Goal: Task Accomplishment & Management: Manage account settings

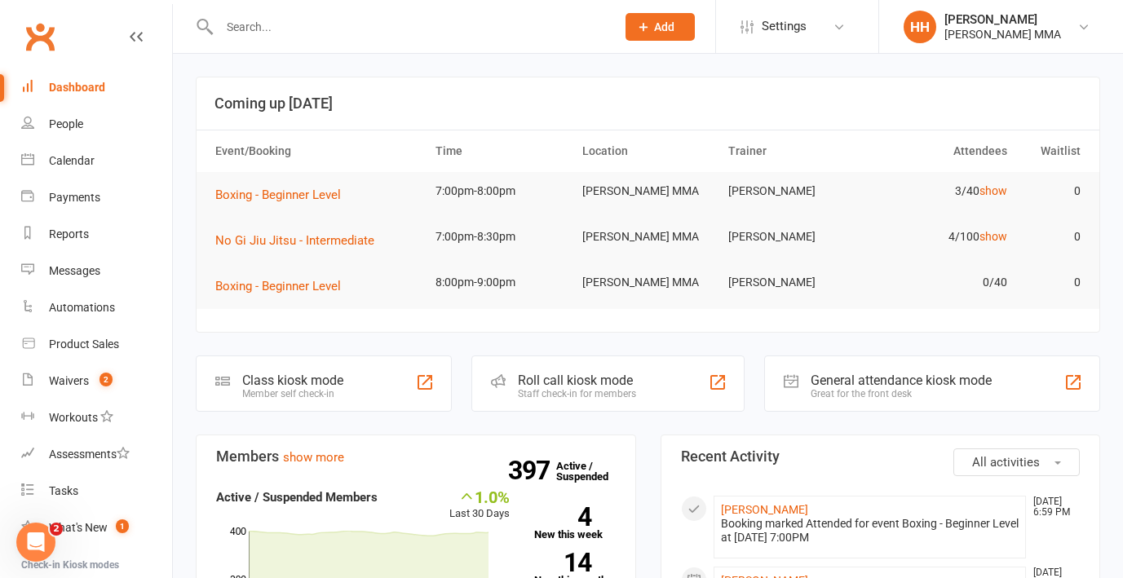
click at [414, 24] on input "text" at bounding box center [410, 27] width 390 height 23
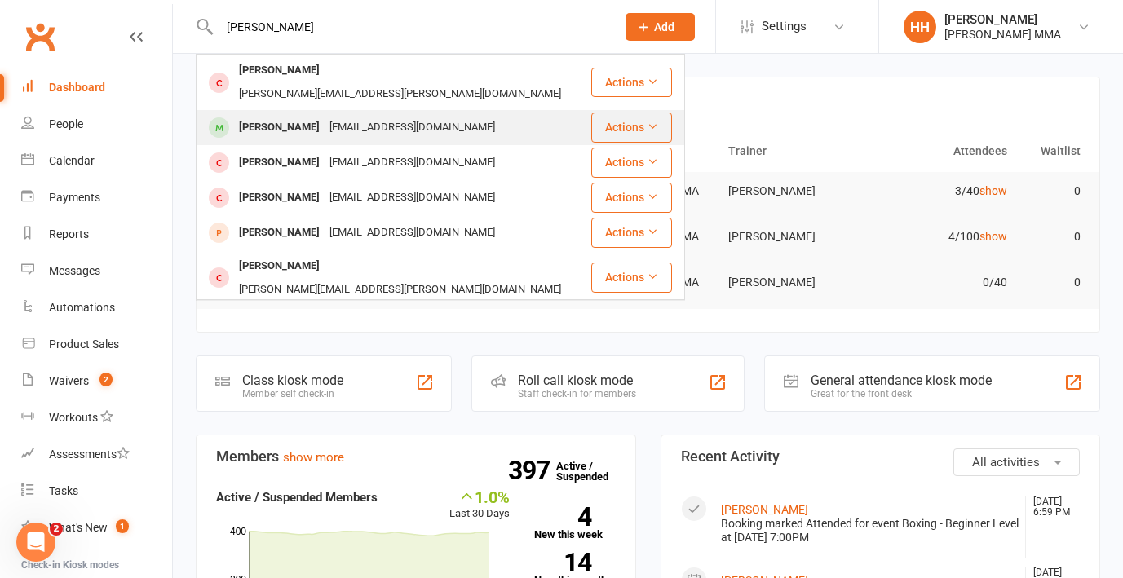
type input "[PERSON_NAME]"
click at [440, 111] on div "[PERSON_NAME] [PERSON_NAME][EMAIL_ADDRESS][DOMAIN_NAME]" at bounding box center [393, 127] width 392 height 33
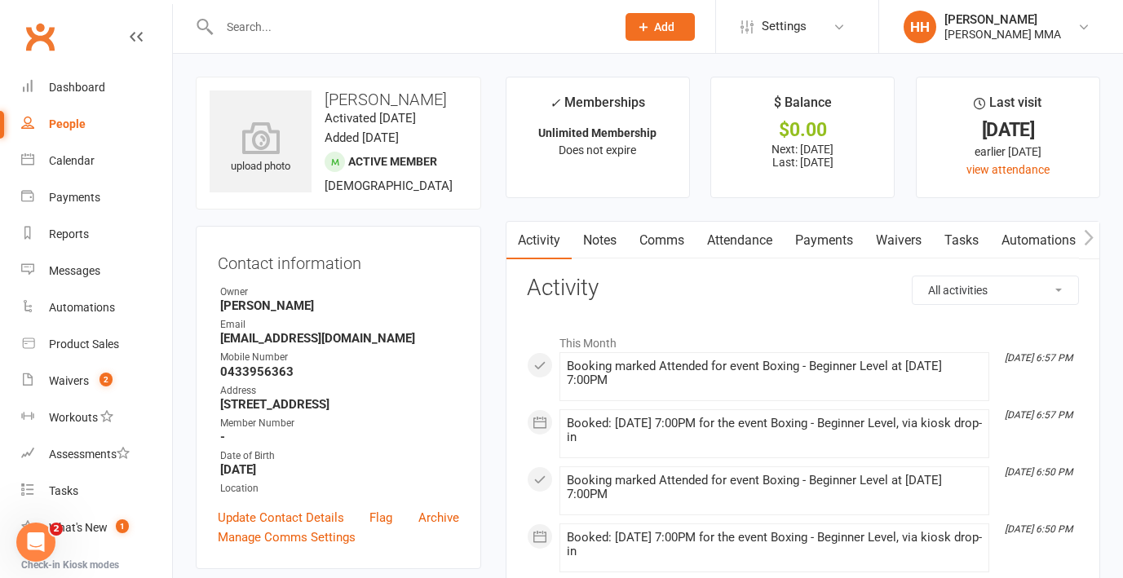
click at [480, 388] on div "Contact information Owner [PERSON_NAME] Email [EMAIL_ADDRESS][DOMAIN_NAME] Mobi…" at bounding box center [339, 397] width 286 height 343
click at [804, 253] on link "Payments" at bounding box center [824, 241] width 81 height 38
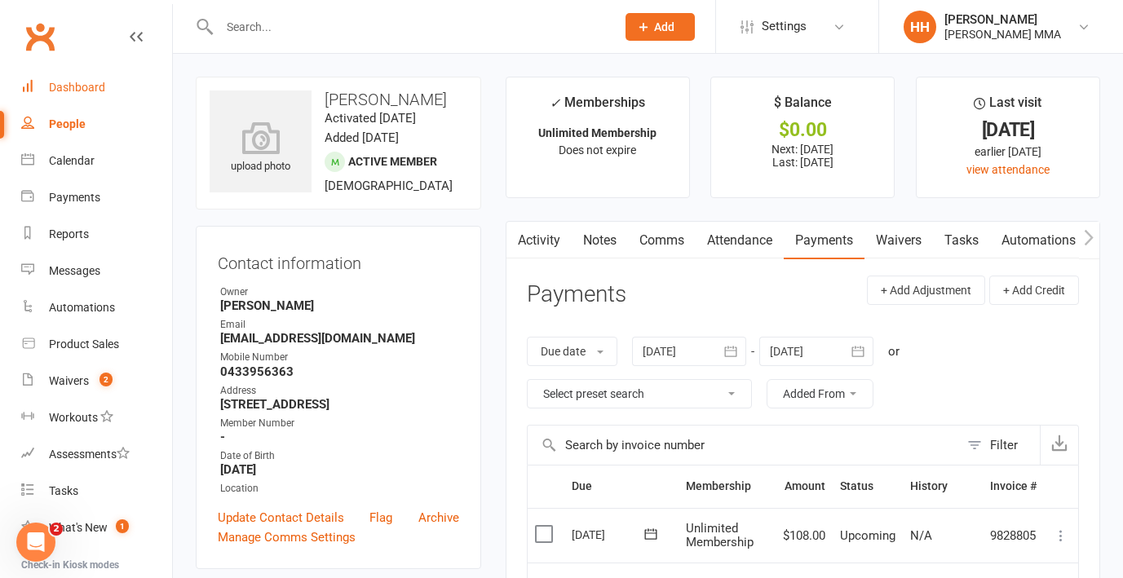
click at [102, 87] on div "Dashboard" at bounding box center [77, 87] width 56 height 13
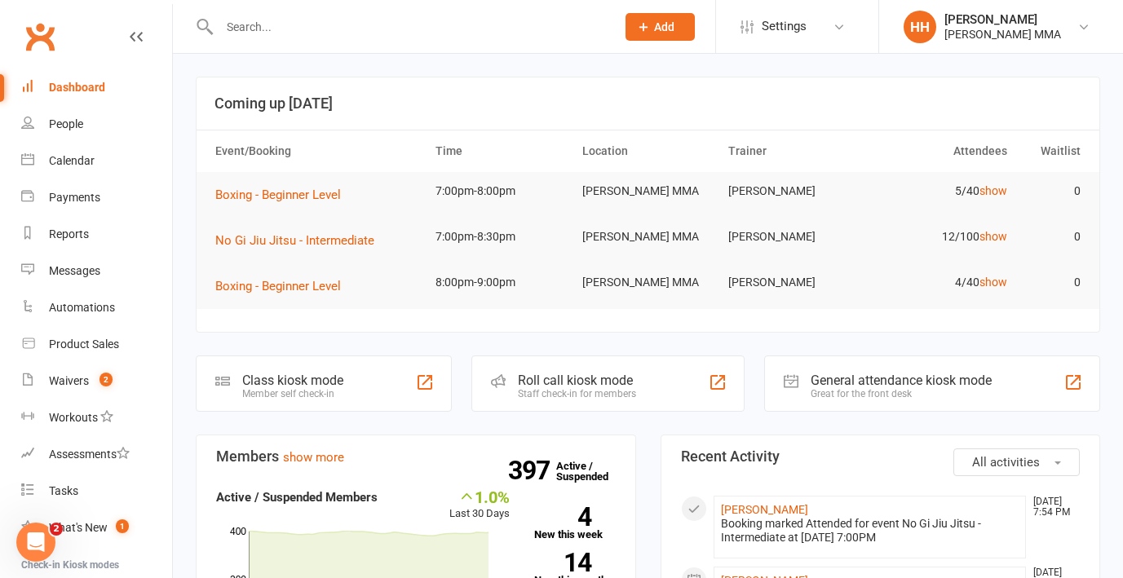
click at [710, 135] on th "Location" at bounding box center [648, 152] width 147 height 42
click at [357, 36] on input "text" at bounding box center [410, 27] width 390 height 23
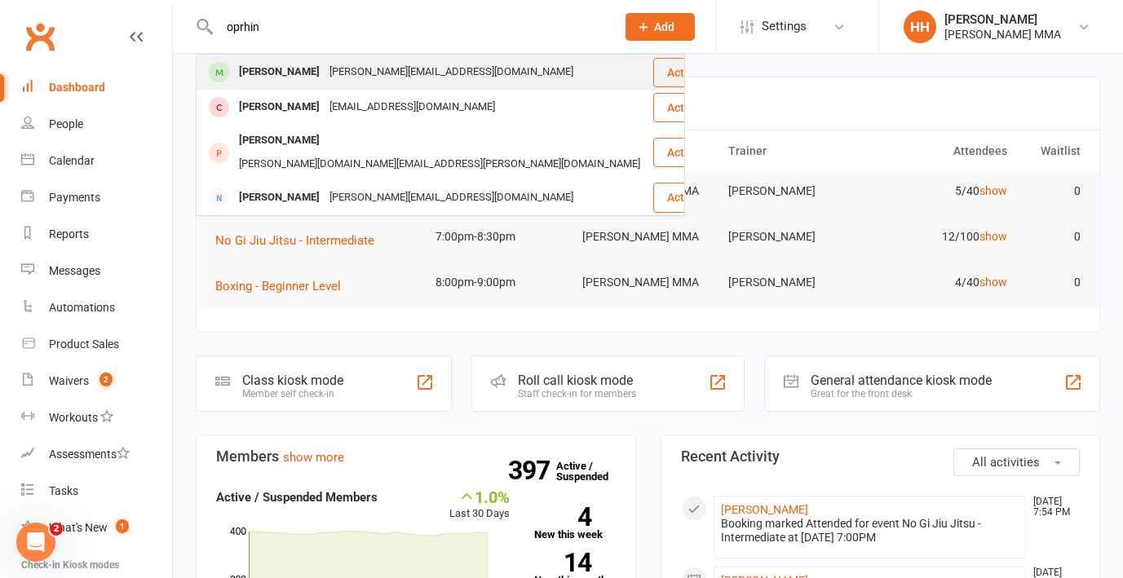
type input "oprhin"
click at [368, 79] on div "[PERSON_NAME][EMAIL_ADDRESS][DOMAIN_NAME]" at bounding box center [452, 72] width 254 height 24
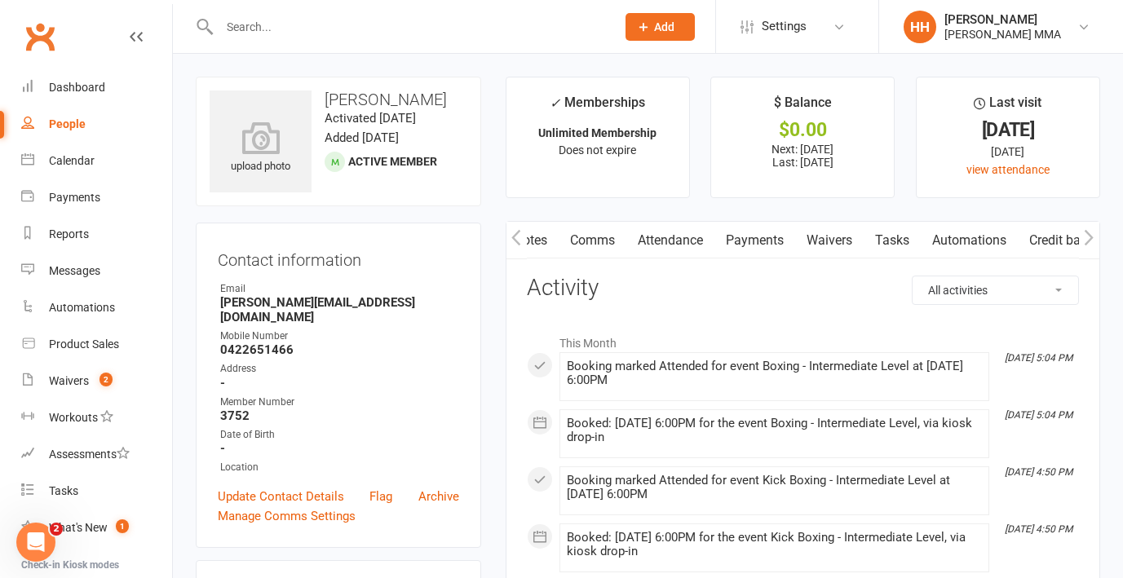
scroll to position [0, 98]
click at [1007, 238] on link "Credit balance" at bounding box center [1046, 241] width 105 height 38
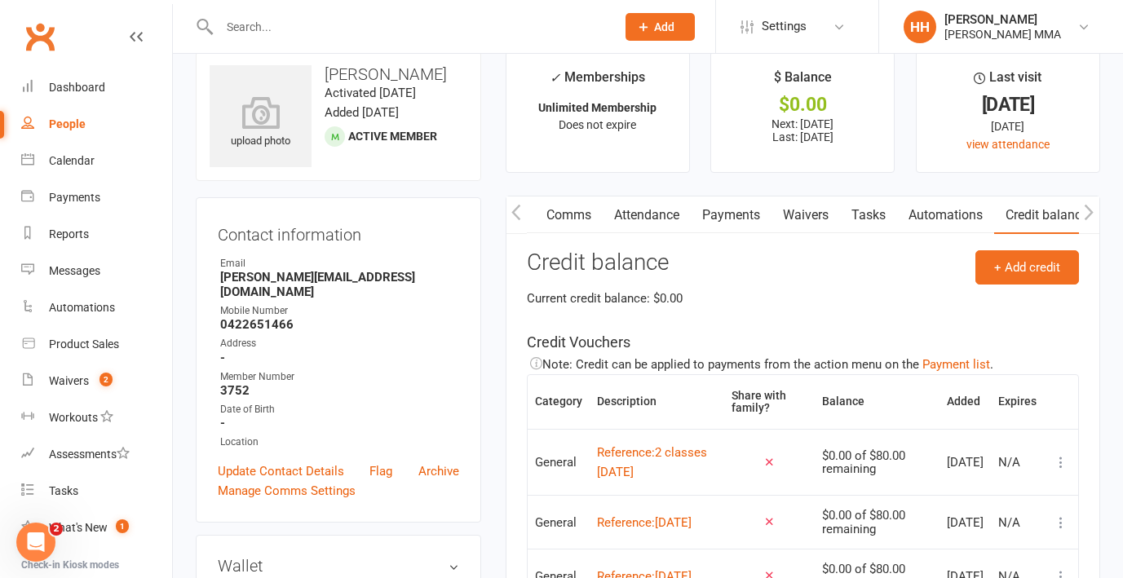
scroll to position [23, 0]
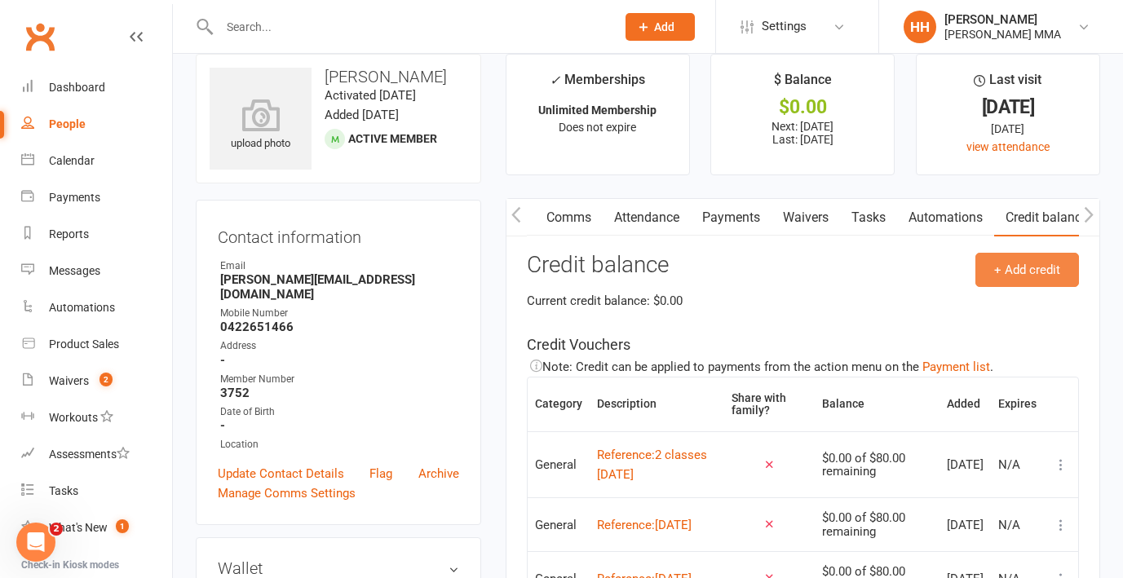
click at [1026, 270] on button "+ Add credit" at bounding box center [1028, 270] width 104 height 34
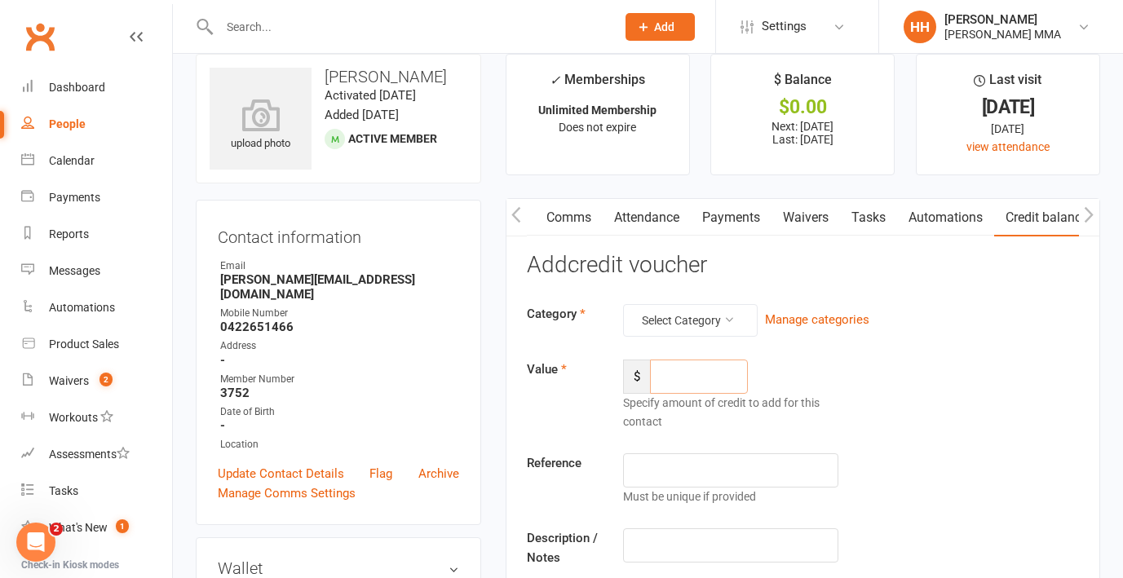
click at [733, 382] on input "number" at bounding box center [699, 377] width 98 height 34
type input "80"
click at [710, 327] on button "Select Category" at bounding box center [690, 320] width 135 height 33
click at [707, 354] on link "General" at bounding box center [677, 359] width 162 height 33
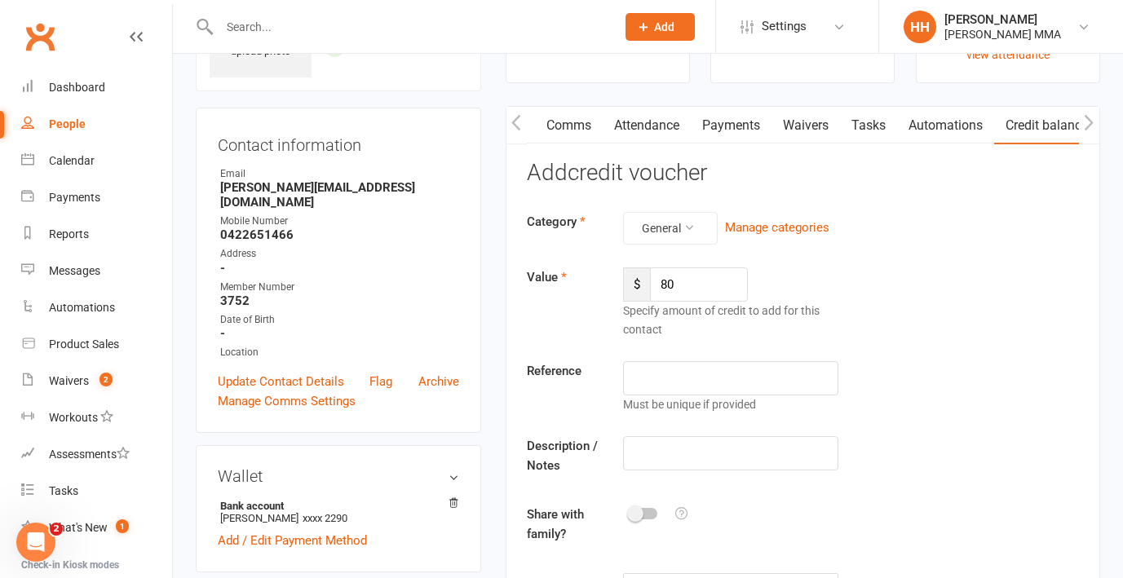
scroll to position [117, 0]
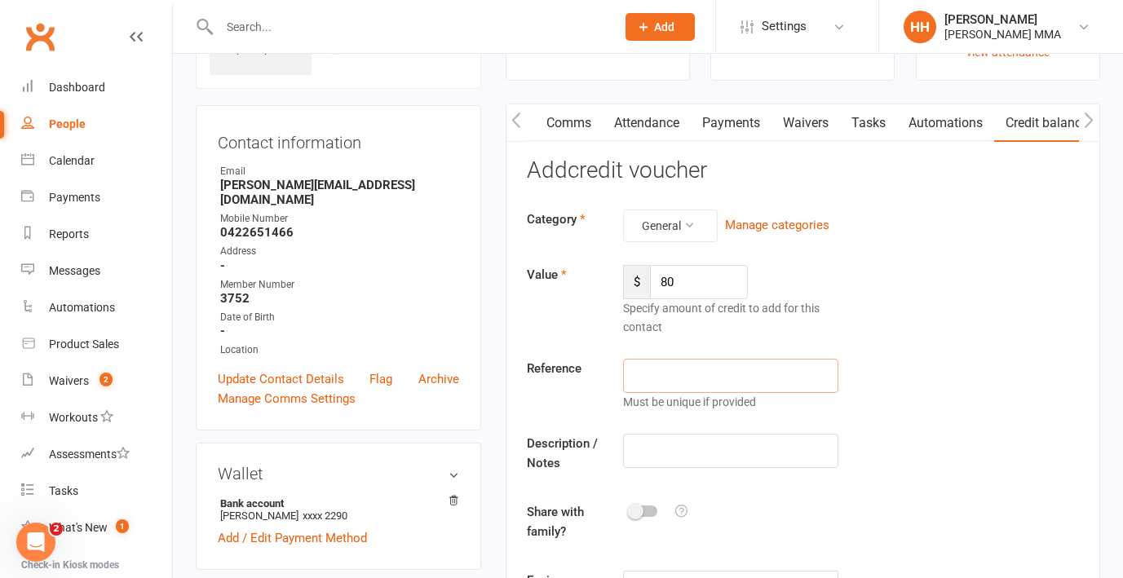
click at [756, 369] on input "text" at bounding box center [731, 376] width 216 height 34
type input "[DATE]"
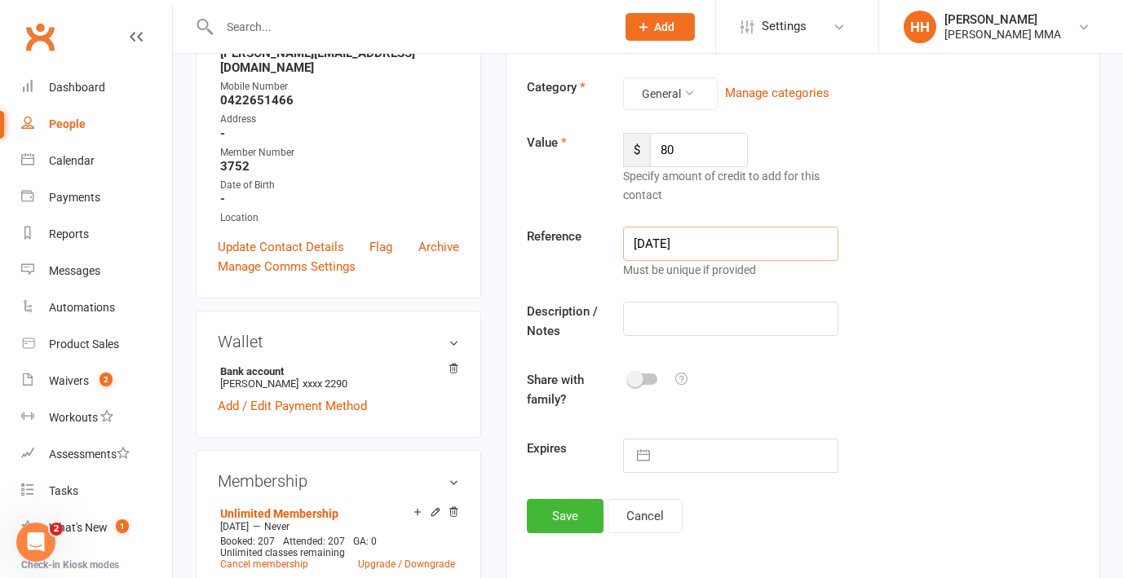
scroll to position [273, 0]
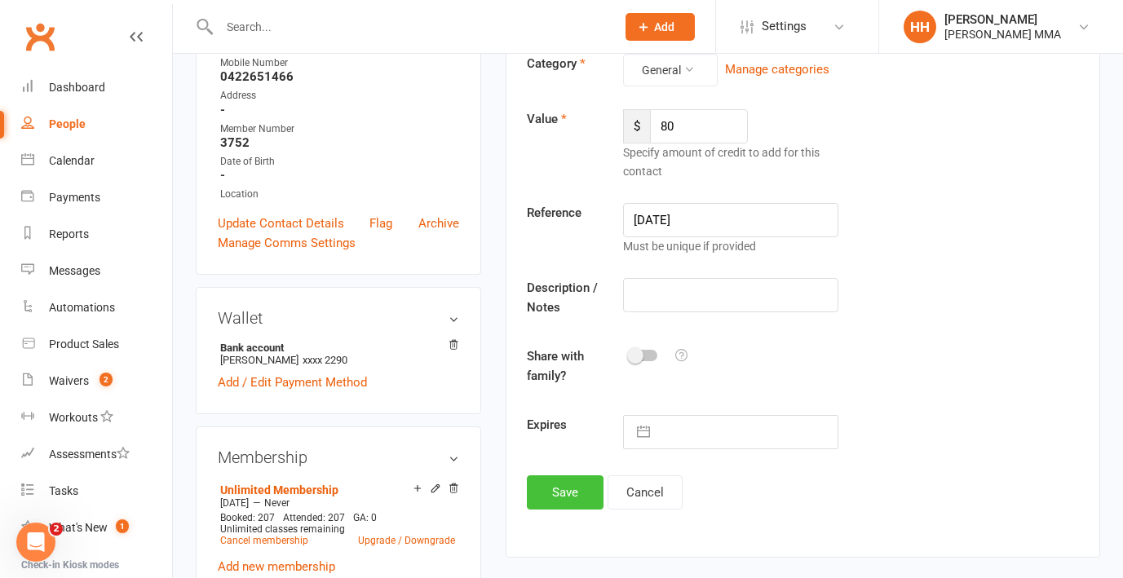
click at [581, 487] on button "Save" at bounding box center [565, 493] width 77 height 34
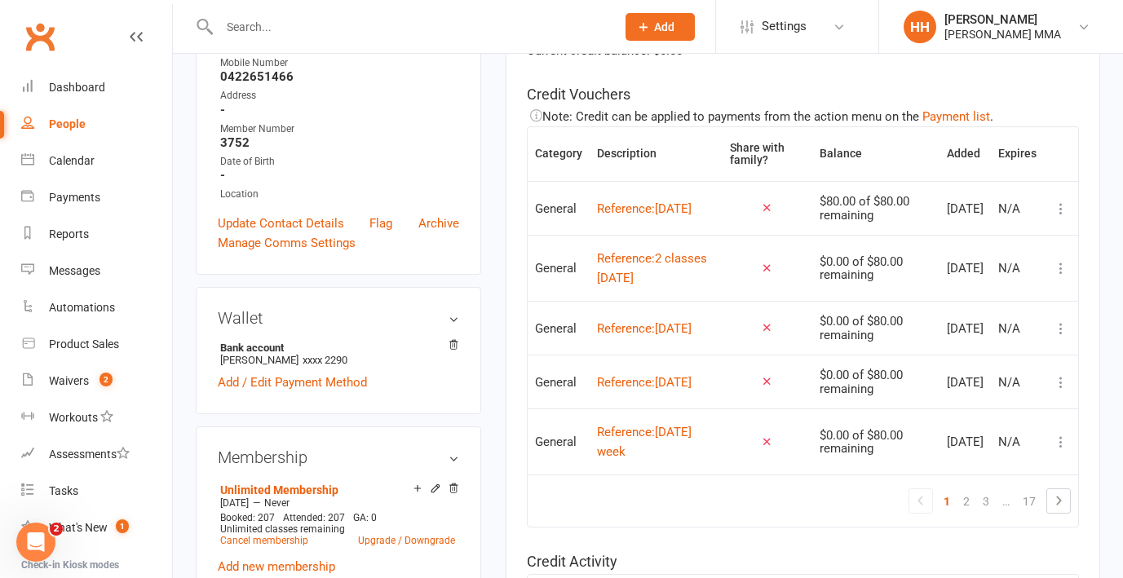
click at [1063, 205] on icon at bounding box center [1061, 209] width 16 height 16
click at [986, 277] on link "Apply credit" at bounding box center [990, 273] width 162 height 33
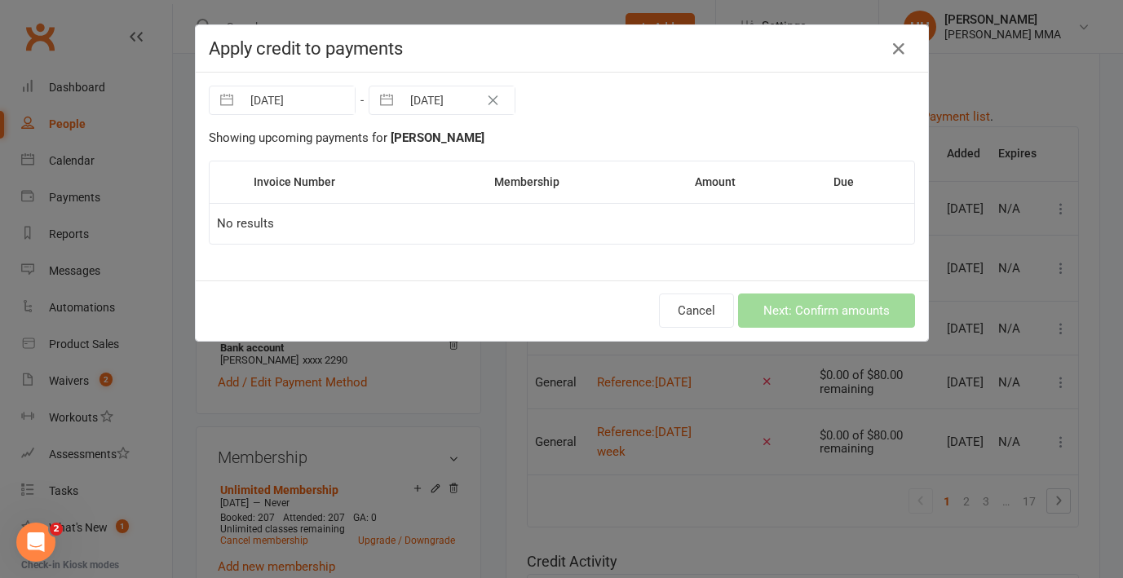
click at [392, 93] on button "button" at bounding box center [386, 100] width 29 height 28
select select "8"
select select "2025"
select select "9"
select select "2025"
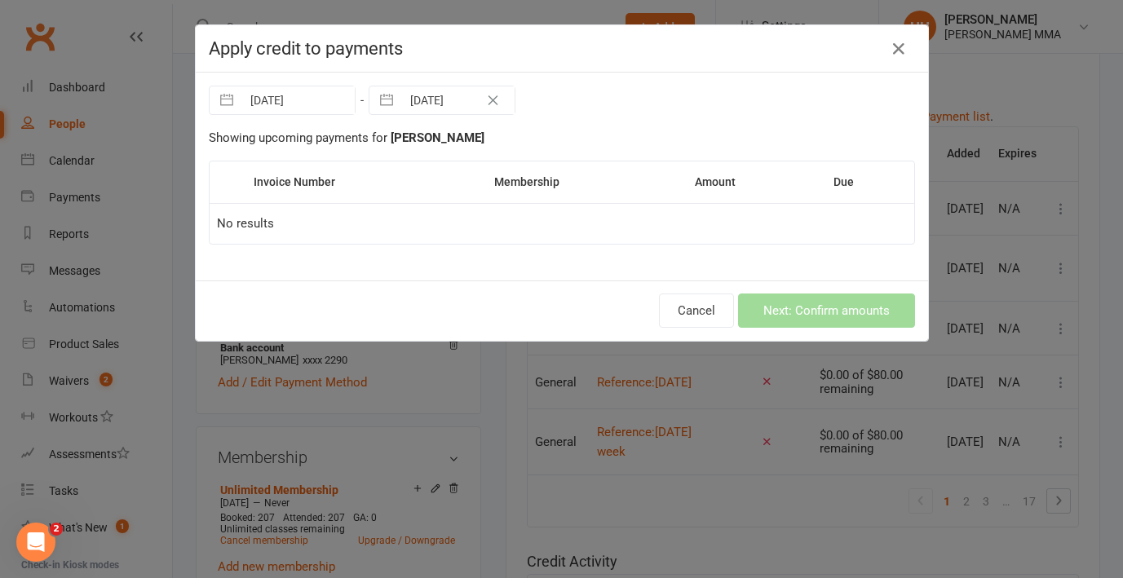
select select "10"
select select "2025"
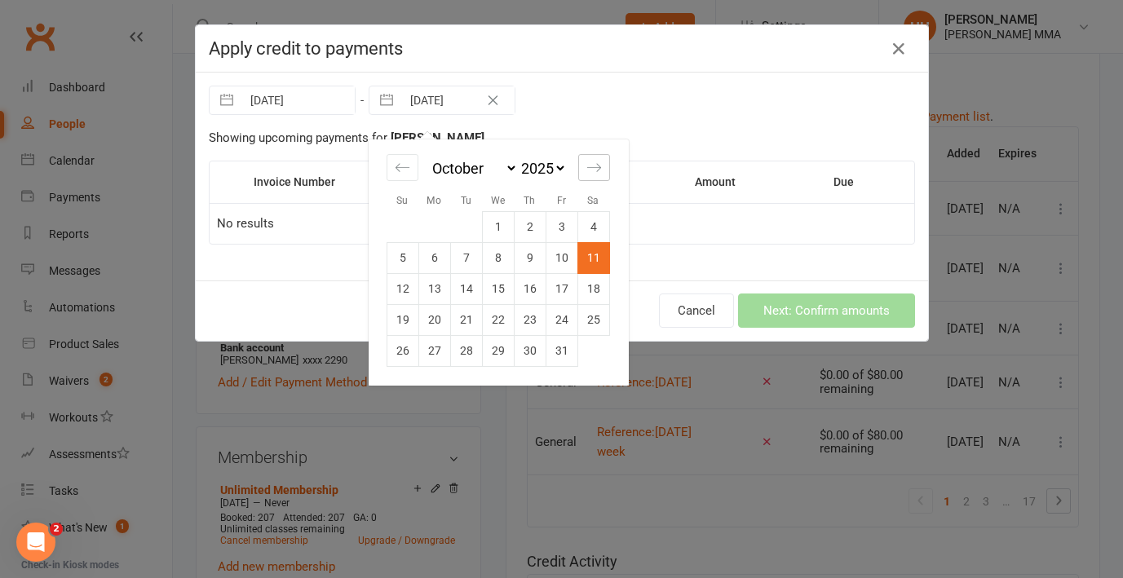
click at [596, 166] on icon "Move forward to switch to the next month." at bounding box center [595, 168] width 16 height 16
select select "11"
select select "2025"
select select "2026"
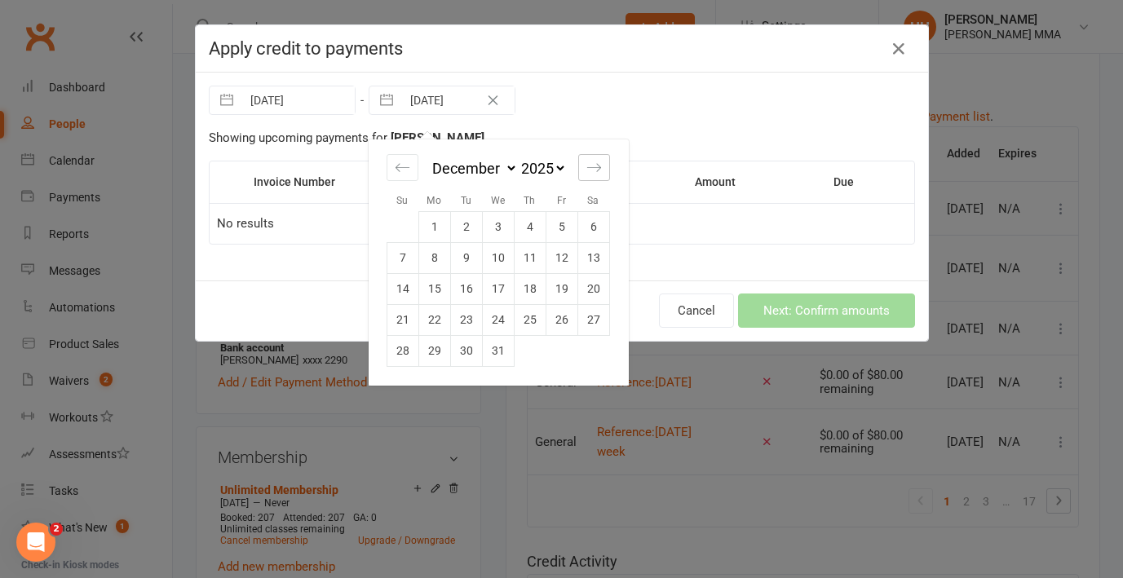
click at [596, 166] on icon "Move forward to switch to the next month." at bounding box center [595, 168] width 16 height 16
select select "1"
select select "2026"
click at [507, 333] on td "21" at bounding box center [498, 319] width 32 height 31
type input "[DATE]"
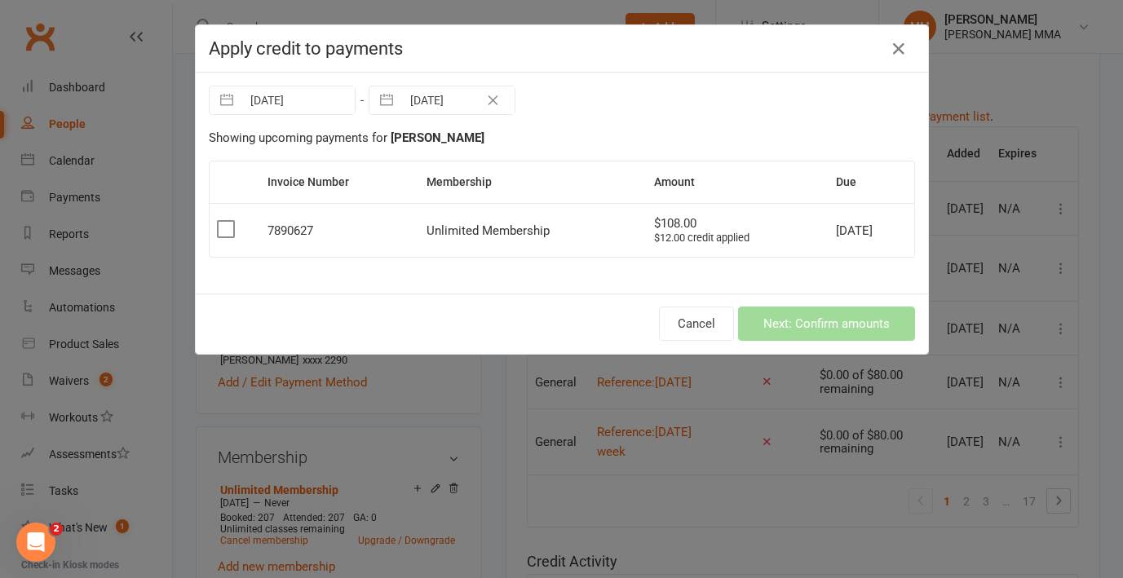
click at [224, 228] on label at bounding box center [225, 229] width 16 height 16
click at [224, 221] on input "checkbox" at bounding box center [225, 221] width 16 height 0
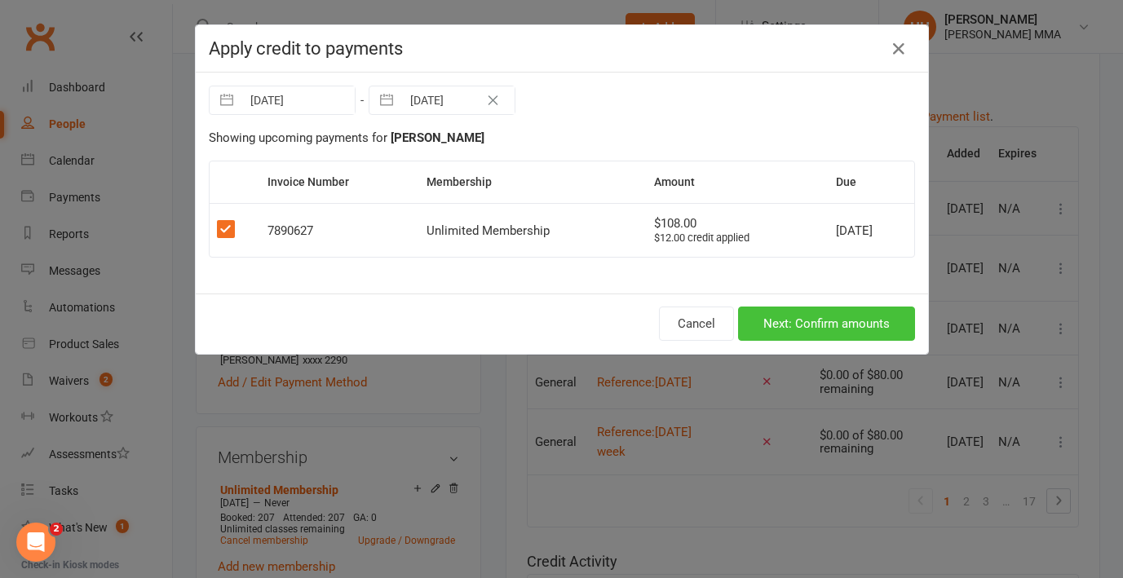
click at [777, 321] on button "Next: Confirm amounts" at bounding box center [826, 324] width 177 height 34
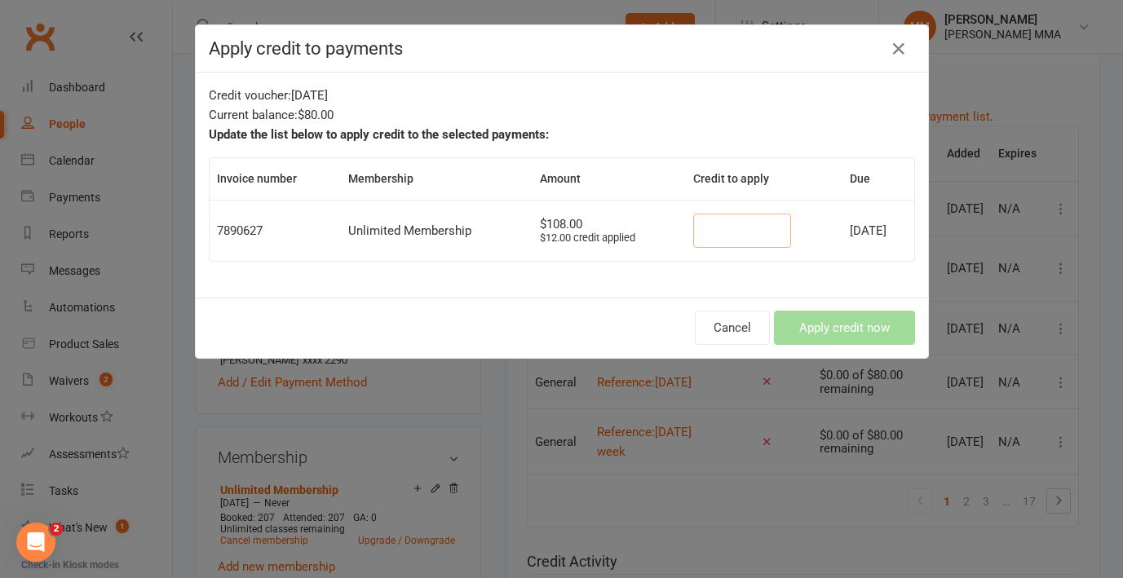
click at [702, 240] on input "number" at bounding box center [742, 231] width 98 height 34
type input "80"
click at [846, 340] on button "Apply credit now" at bounding box center [844, 328] width 141 height 34
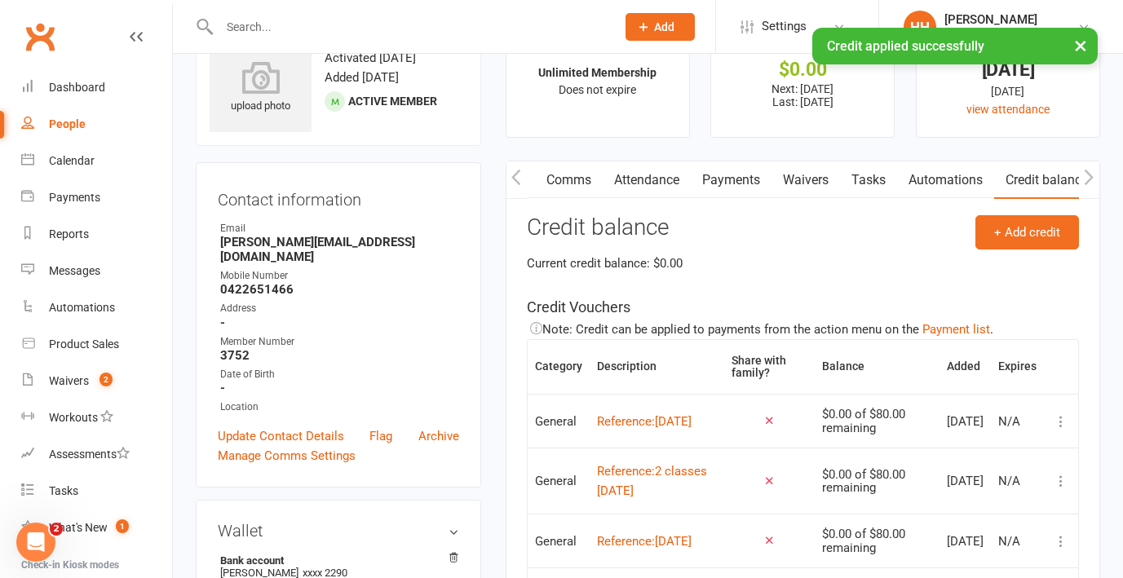
scroll to position [0, 0]
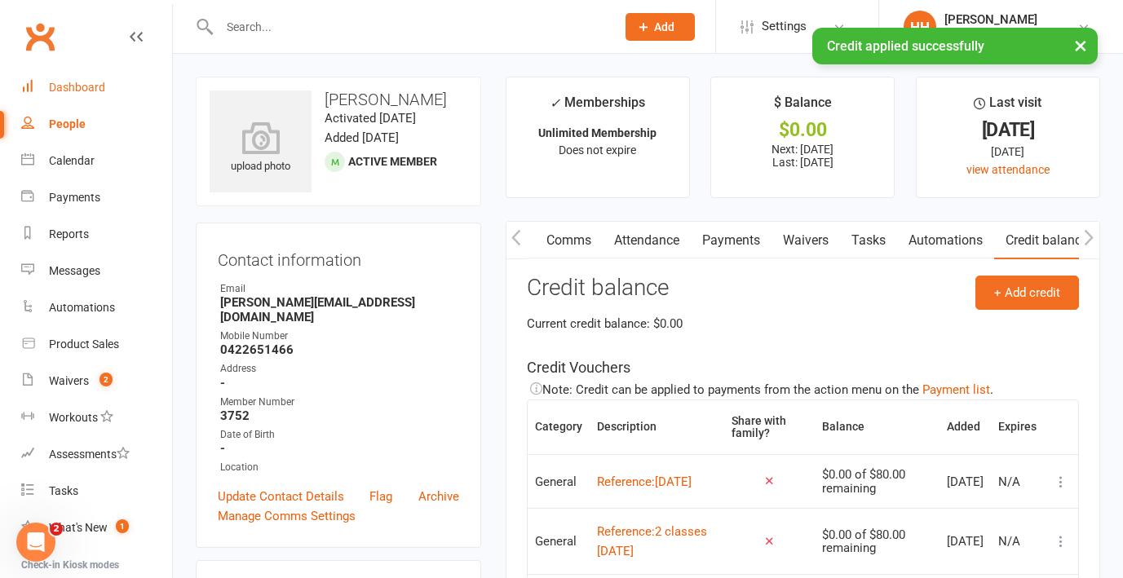
click at [96, 95] on link "Dashboard" at bounding box center [96, 87] width 151 height 37
